Goal: Navigation & Orientation: Find specific page/section

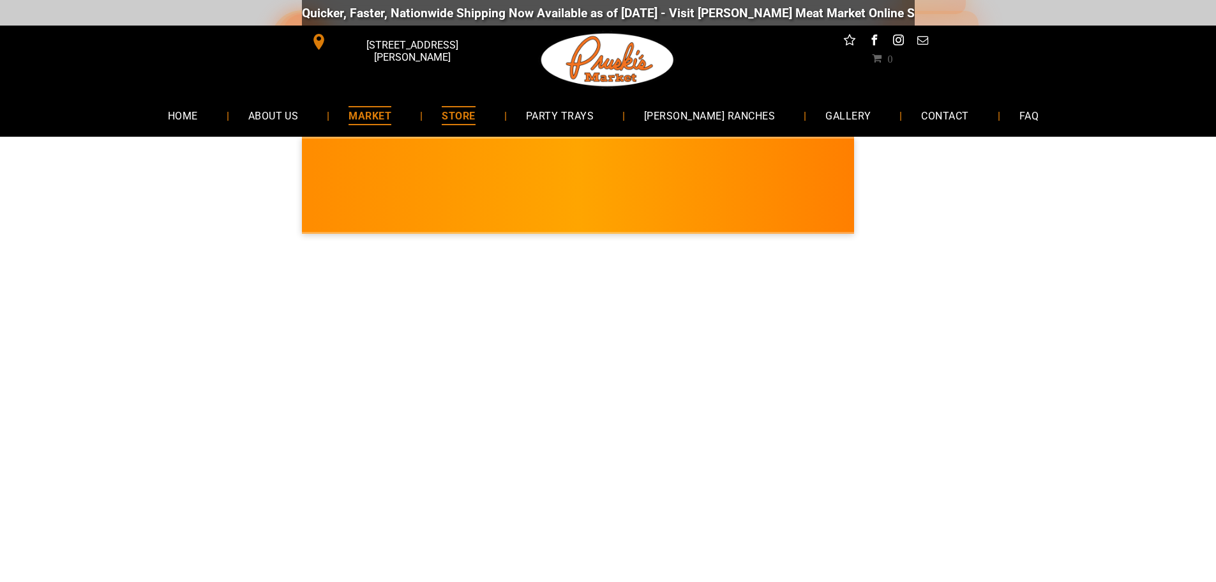
click at [391, 121] on span "MARKET" at bounding box center [370, 115] width 43 height 19
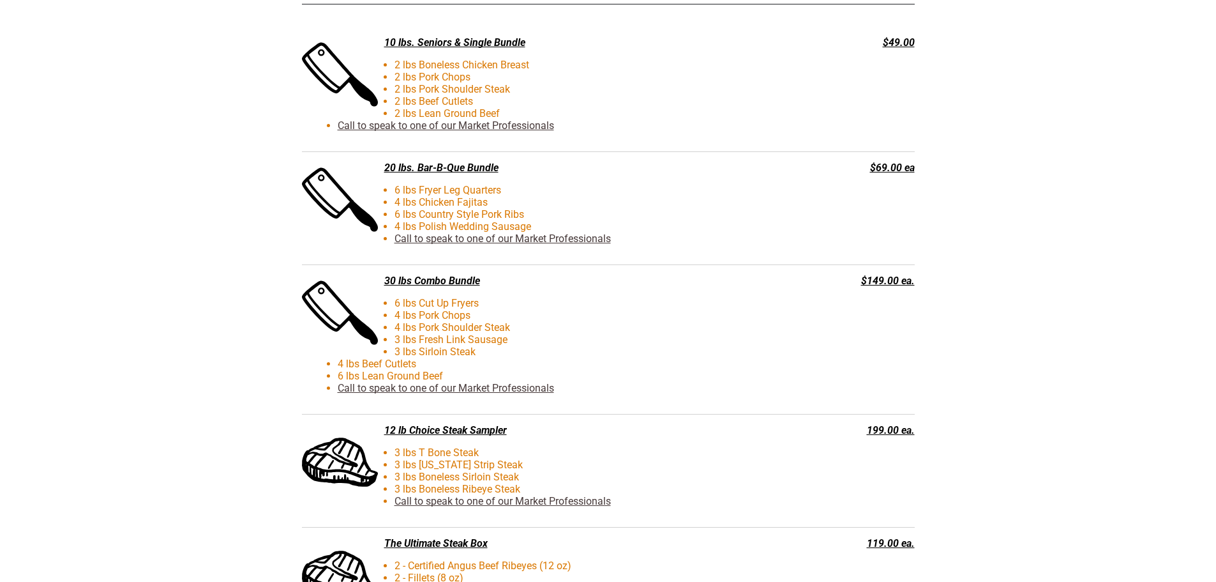
scroll to position [2874, 0]
